Goal: Task Accomplishment & Management: Manage account settings

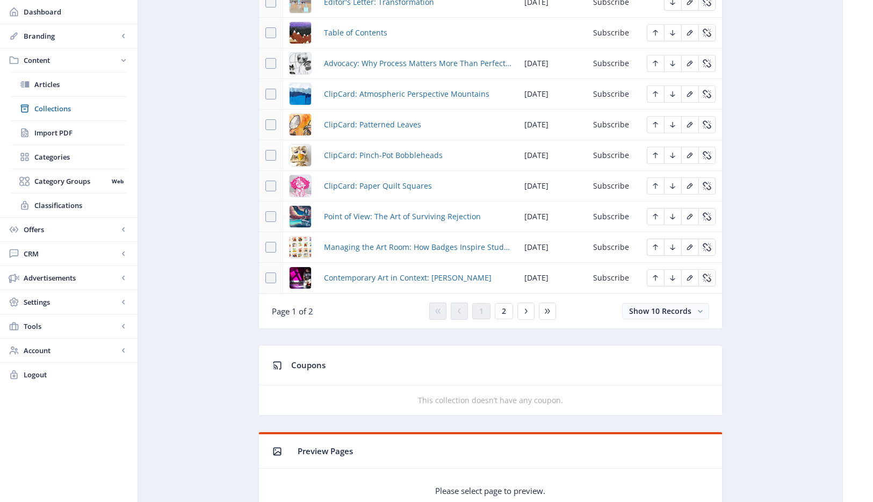
scroll to position [516, 0]
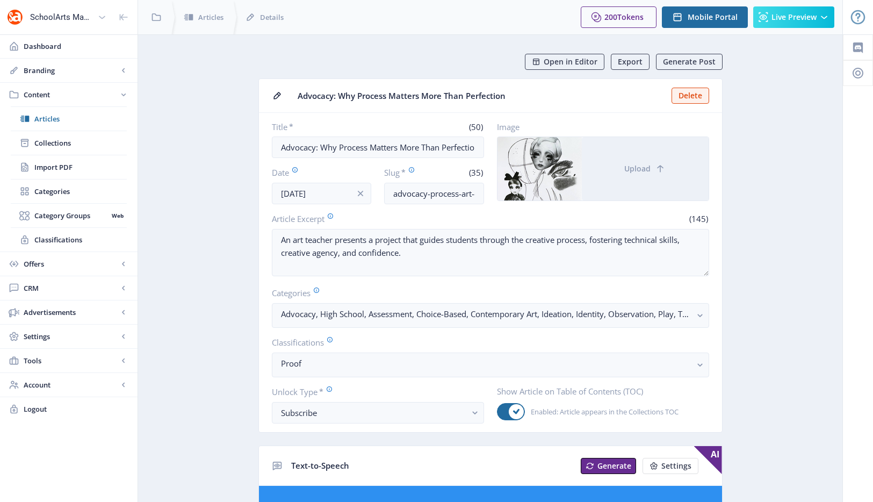
click at [643, 172] on span "Upload" at bounding box center [637, 168] width 26 height 9
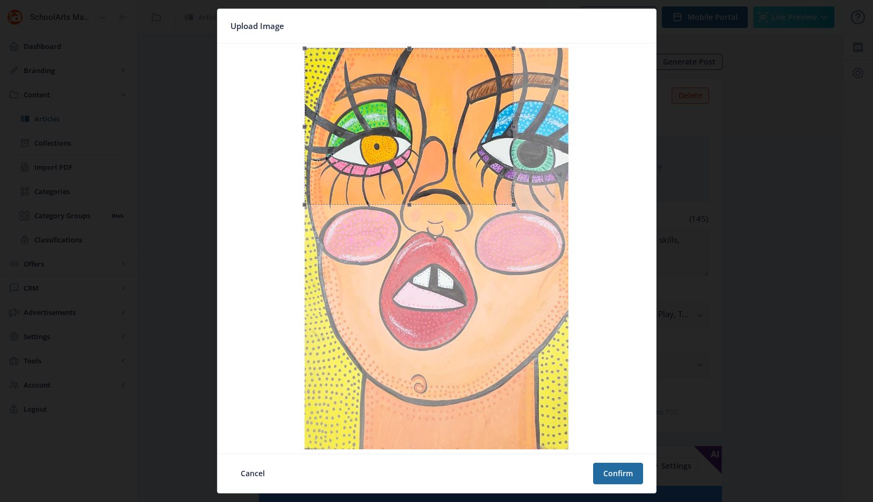
drag, startPoint x: 570, startPoint y: 248, endPoint x: 515, endPoint y: 187, distance: 81.7
click at [513, 187] on div at bounding box center [408, 126] width 209 height 157
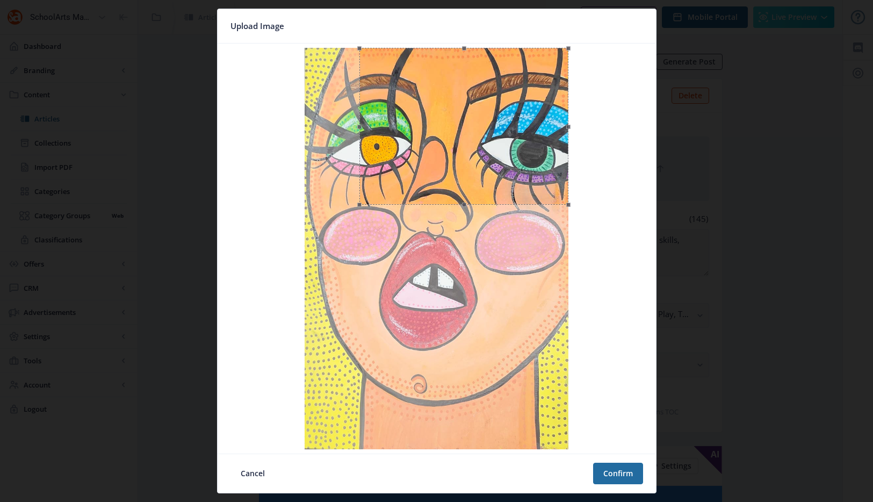
drag, startPoint x: 493, startPoint y: 161, endPoint x: 569, endPoint y: 160, distance: 75.7
click at [568, 160] on div at bounding box center [463, 126] width 209 height 157
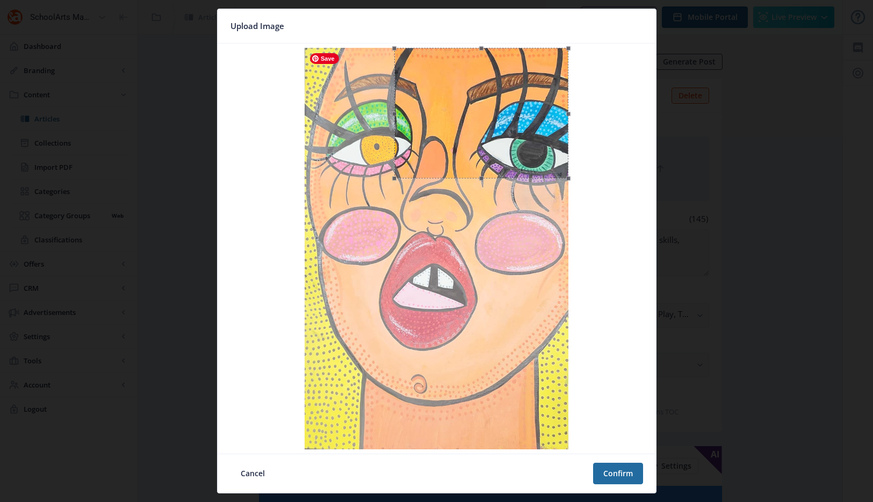
drag, startPoint x: 361, startPoint y: 203, endPoint x: 398, endPoint y: 185, distance: 40.6
click at [398, 185] on div at bounding box center [437, 248] width 430 height 401
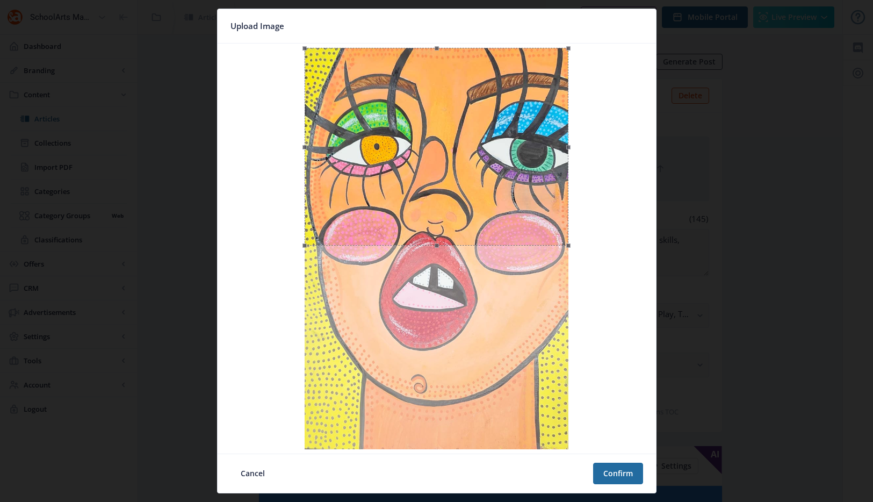
drag, startPoint x: 394, startPoint y: 178, endPoint x: 271, endPoint y: 204, distance: 126.3
click at [271, 204] on div at bounding box center [437, 248] width 430 height 401
click at [622, 470] on button "Confirm" at bounding box center [618, 472] width 50 height 21
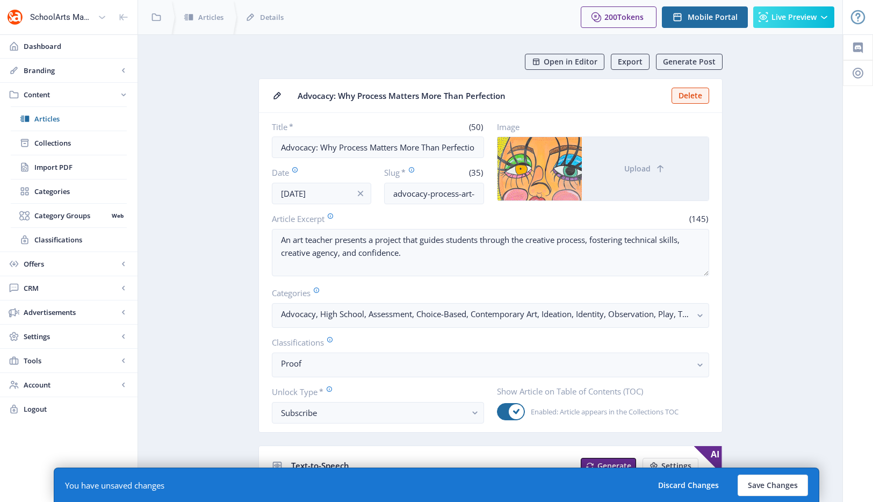
click at [636, 162] on button "Upload" at bounding box center [645, 168] width 127 height 63
click at [660, 168] on icon at bounding box center [660, 168] width 11 height 11
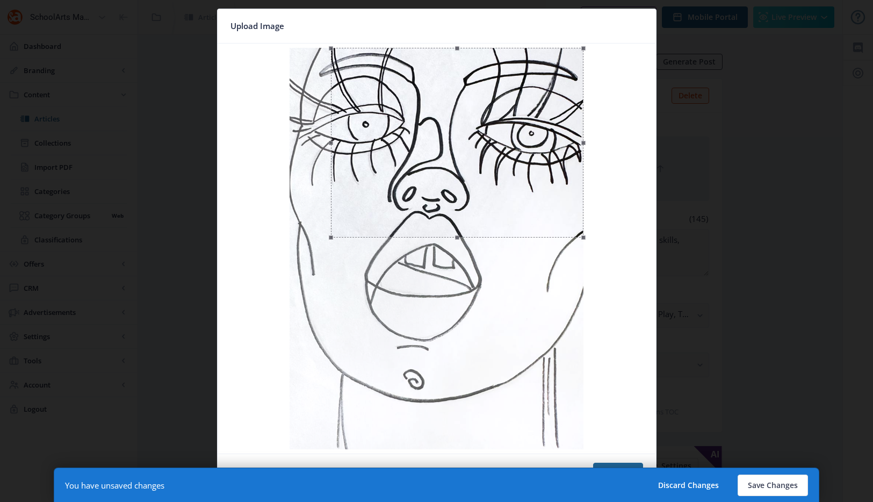
drag, startPoint x: 289, startPoint y: 269, endPoint x: 338, endPoint y: 214, distance: 74.2
click at [338, 214] on div at bounding box center [457, 143] width 252 height 190
click at [513, 163] on div at bounding box center [461, 139] width 244 height 183
drag, startPoint x: 475, startPoint y: 199, endPoint x: 528, endPoint y: 176, distance: 58.0
click at [544, 163] on div at bounding box center [461, 139] width 244 height 183
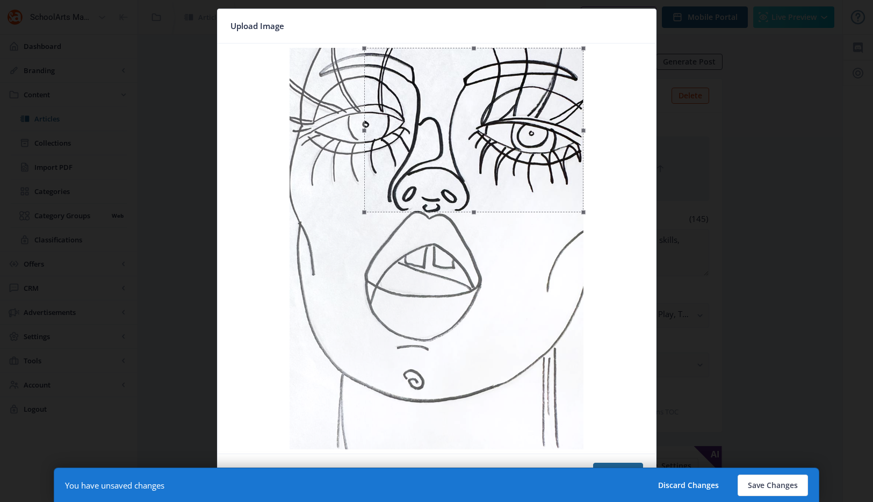
drag, startPoint x: 344, startPoint y: 231, endPoint x: 369, endPoint y: 210, distance: 32.8
click at [369, 210] on span at bounding box center [364, 211] width 13 height 13
click at [776, 481] on button "Save Changes" at bounding box center [772, 484] width 70 height 21
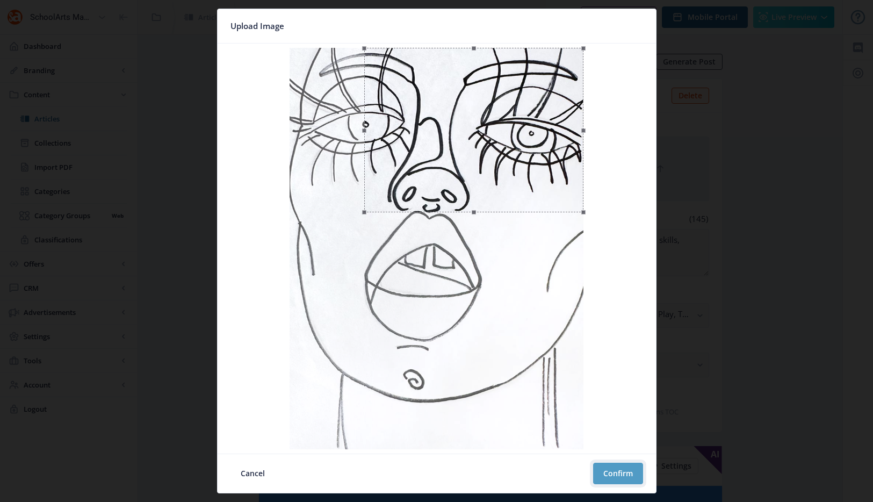
click at [614, 468] on button "Confirm" at bounding box center [618, 472] width 50 height 21
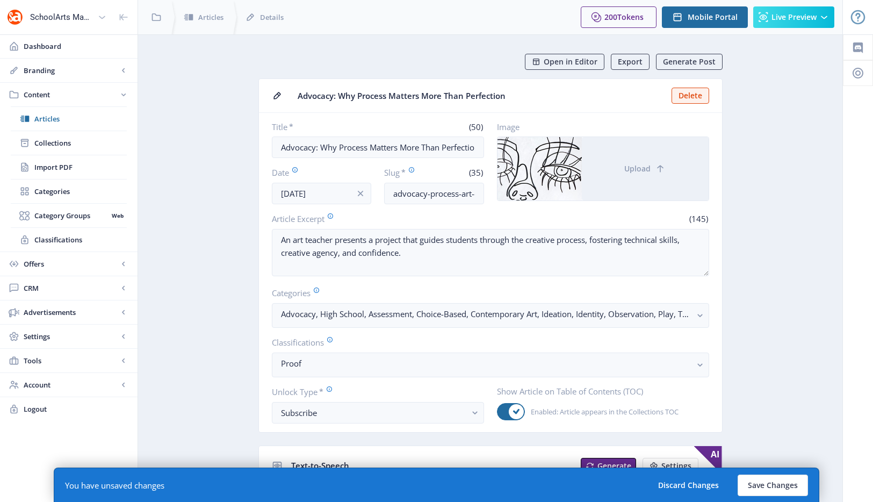
click at [759, 478] on button "Save Changes" at bounding box center [772, 484] width 70 height 21
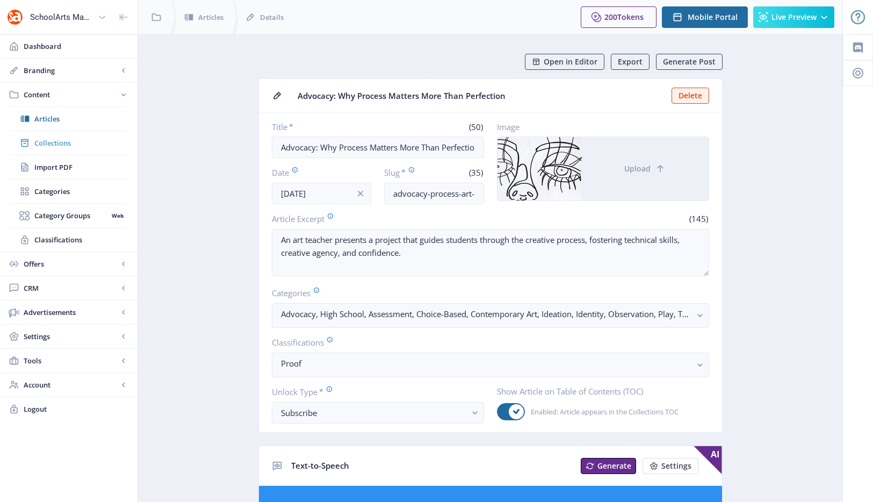
click at [57, 142] on span "Collections" at bounding box center [80, 142] width 92 height 11
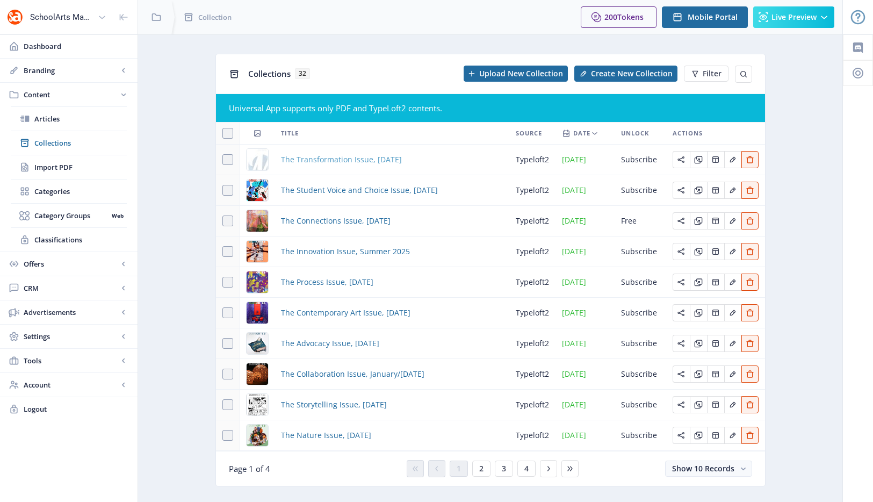
click at [342, 160] on span "The Transformation Issue, [DATE]" at bounding box center [341, 159] width 121 height 13
